Goal: Navigation & Orientation: Find specific page/section

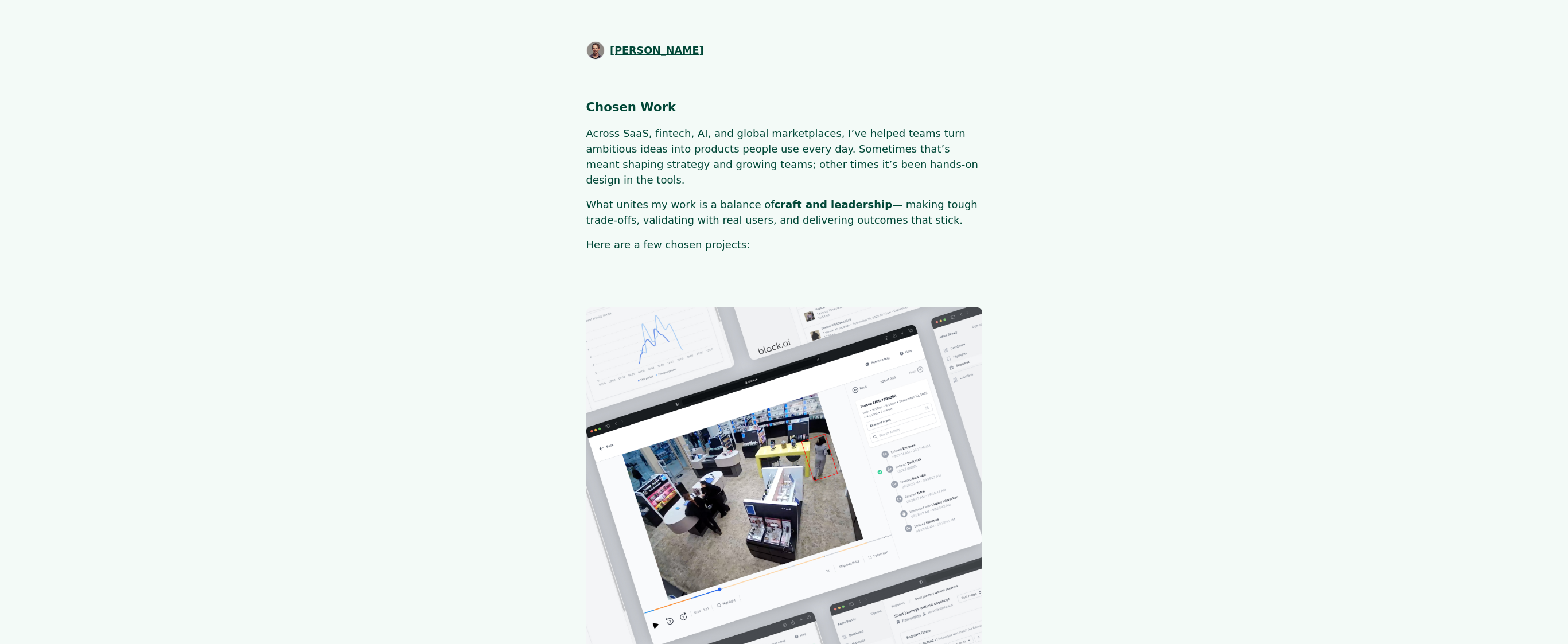
click at [643, 50] on span "[PERSON_NAME]" at bounding box center [657, 50] width 94 height 15
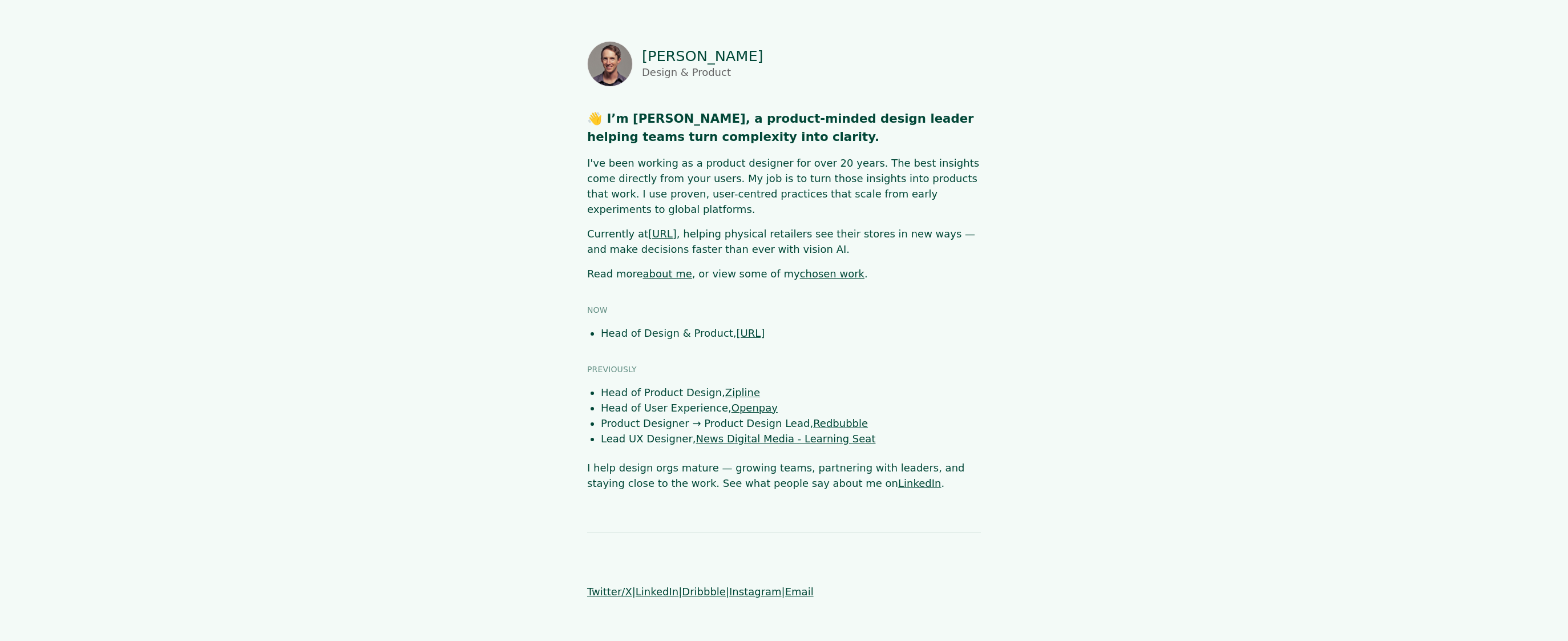
click at [645, 268] on link "about me" at bounding box center [667, 274] width 49 height 12
click at [825, 268] on link "chosen work" at bounding box center [832, 274] width 64 height 12
click at [675, 268] on link "about me" at bounding box center [667, 274] width 49 height 12
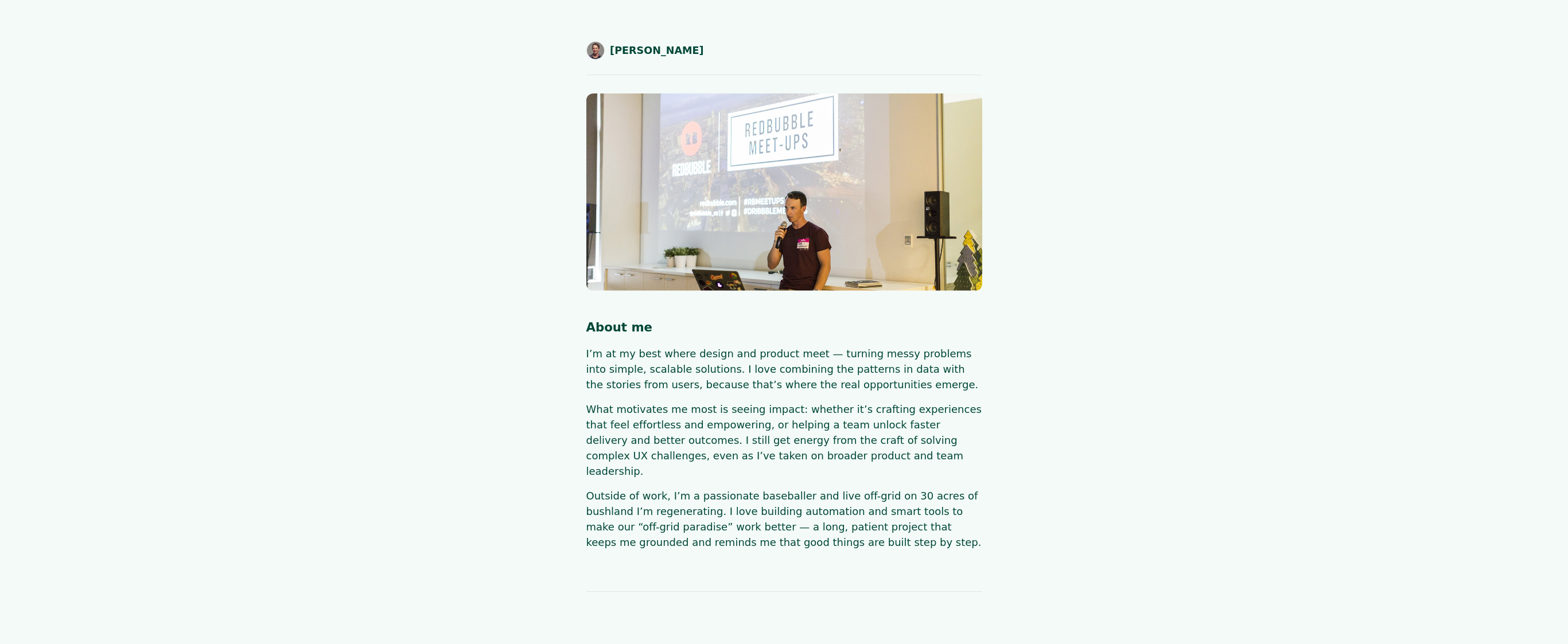
click at [358, 165] on main "SHAUN BYRNE About me I’m at my best where design and product meet — turning mes…" at bounding box center [784, 295] width 1380 height 509
